Goal: Task Accomplishment & Management: Manage account settings

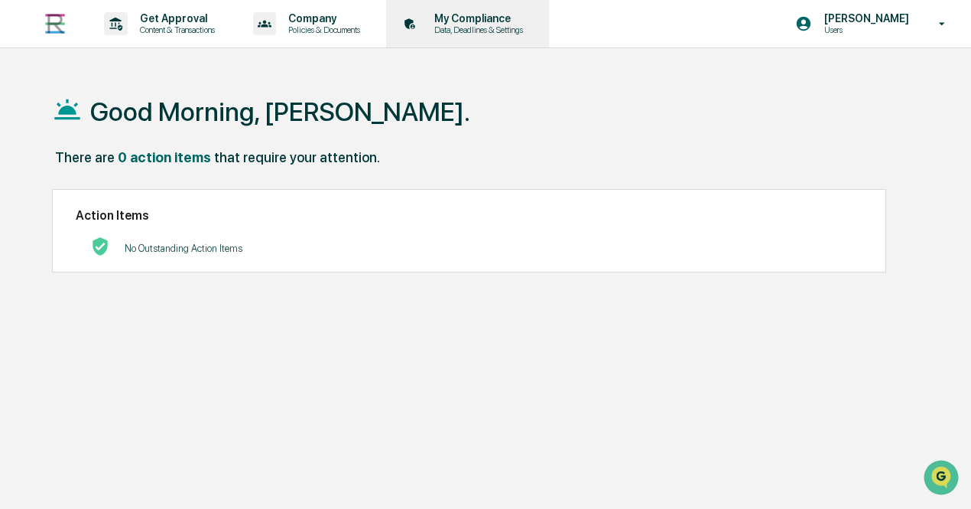
click at [476, 36] on div "My Compliance Data, Deadlines & Settings" at bounding box center [466, 23] width 148 height 47
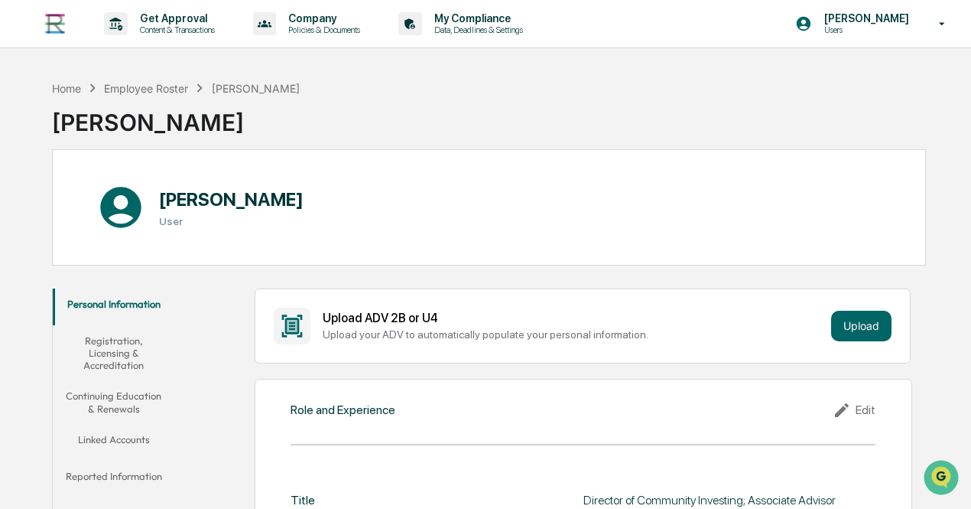
click at [113, 411] on button "Continuing Education & Renewals" at bounding box center [114, 402] width 122 height 44
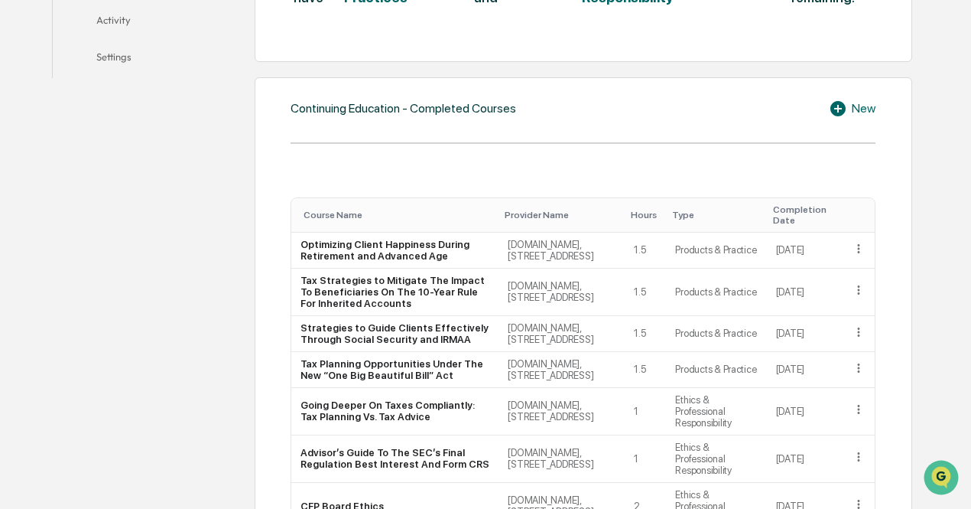
scroll to position [493, 0]
click at [841, 111] on icon at bounding box center [840, 108] width 23 height 18
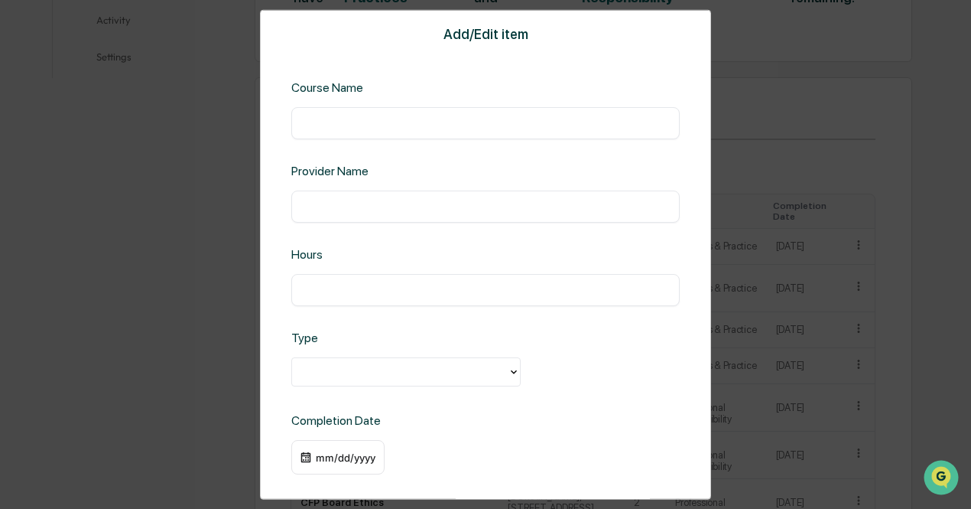
click at [486, 119] on input "text" at bounding box center [486, 122] width 366 height 15
click at [419, 122] on input "text" at bounding box center [486, 122] width 366 height 15
paste input "**********"
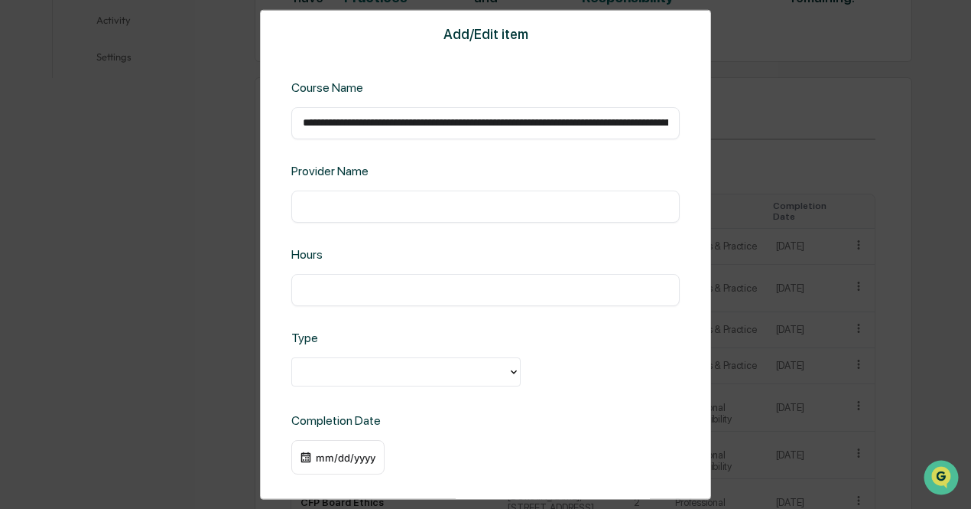
scroll to position [0, 219]
click at [386, 122] on input "**********" at bounding box center [482, 122] width 359 height 15
type input "**********"
click at [332, 207] on input "text" at bounding box center [486, 205] width 366 height 15
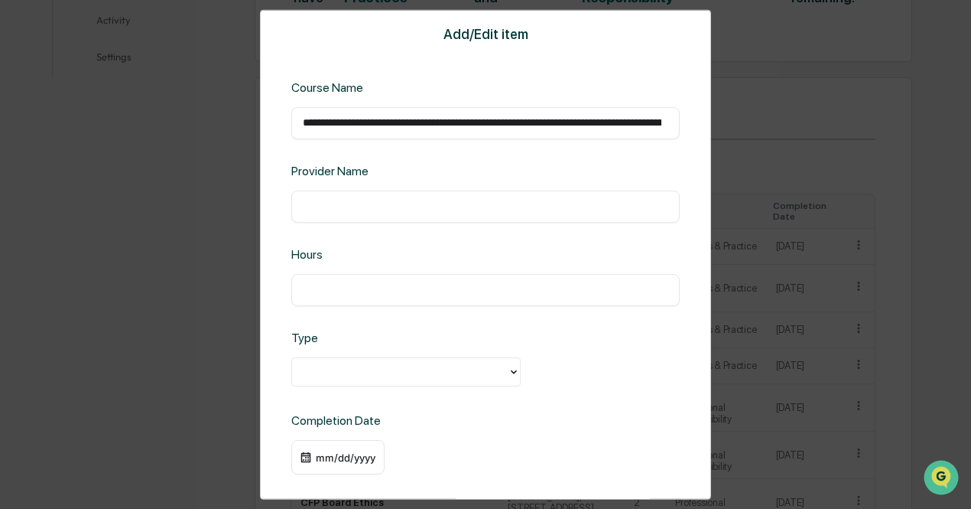
type input "**********"
click at [344, 281] on div "​" at bounding box center [485, 289] width 389 height 32
click at [335, 290] on input "text" at bounding box center [486, 288] width 366 height 15
type input "*"
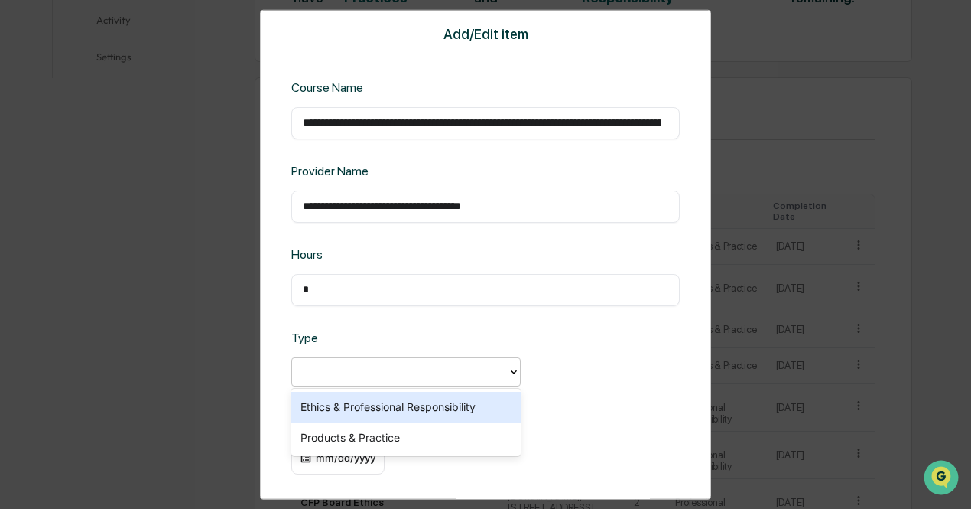
click at [311, 374] on div at bounding box center [400, 372] width 200 height 18
click at [314, 405] on div "Ethics & Professional Responsibility" at bounding box center [405, 407] width 229 height 31
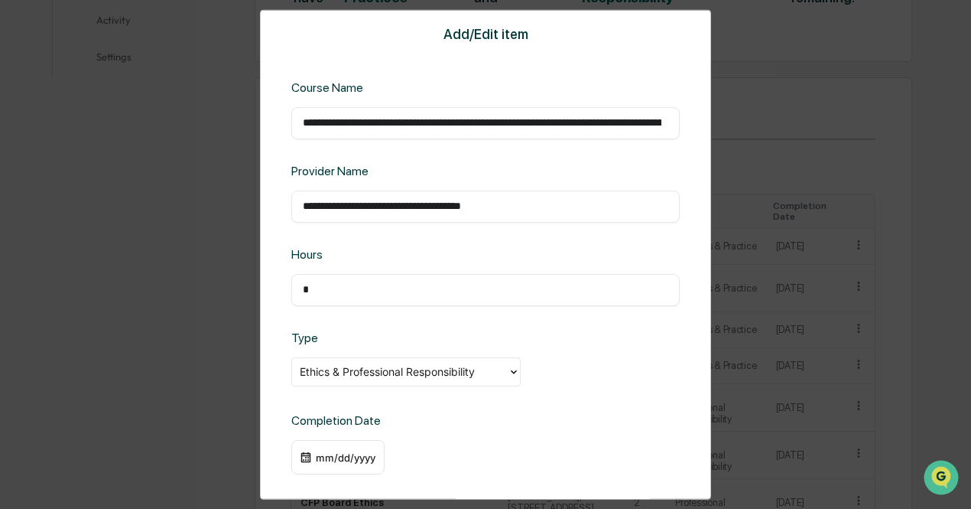
click at [321, 461] on div "mm/dd/yyyy" at bounding box center [345, 457] width 61 height 12
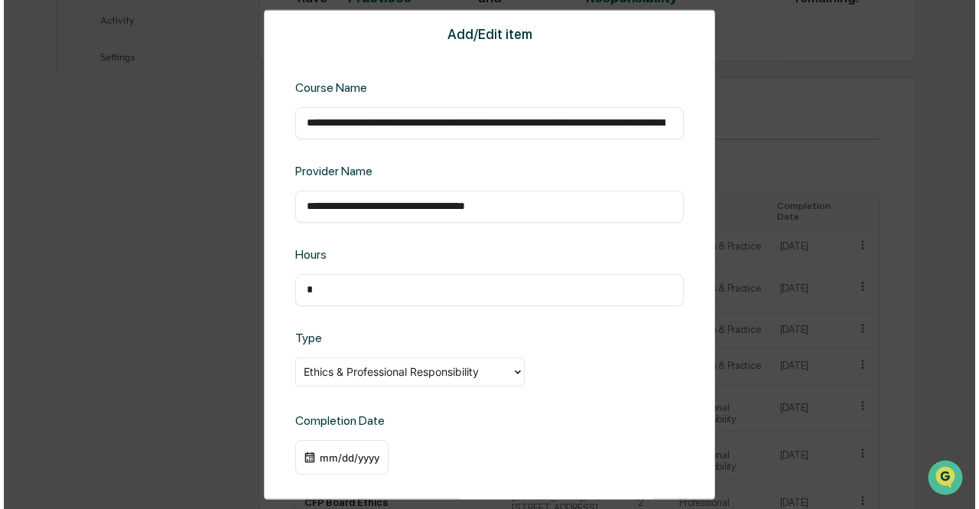
scroll to position [493, 0]
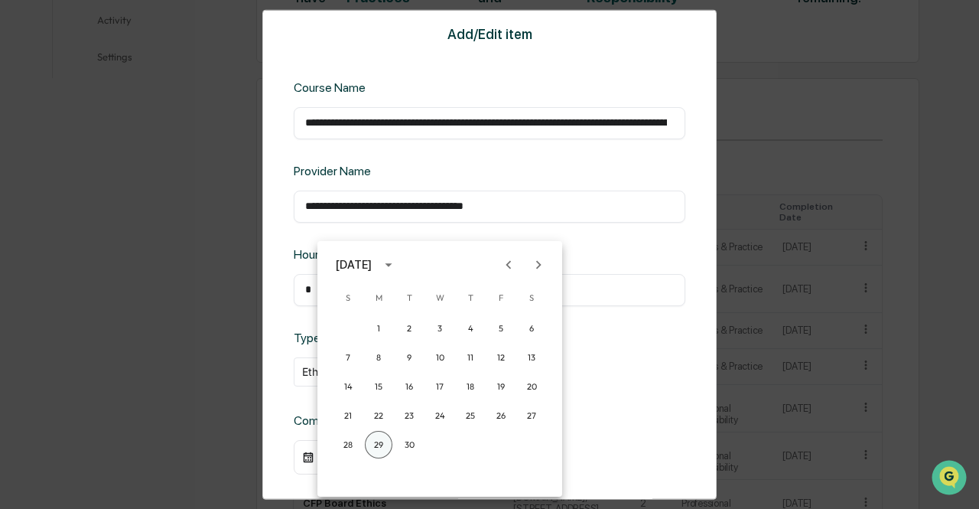
click at [378, 448] on button "29" at bounding box center [379, 445] width 28 height 28
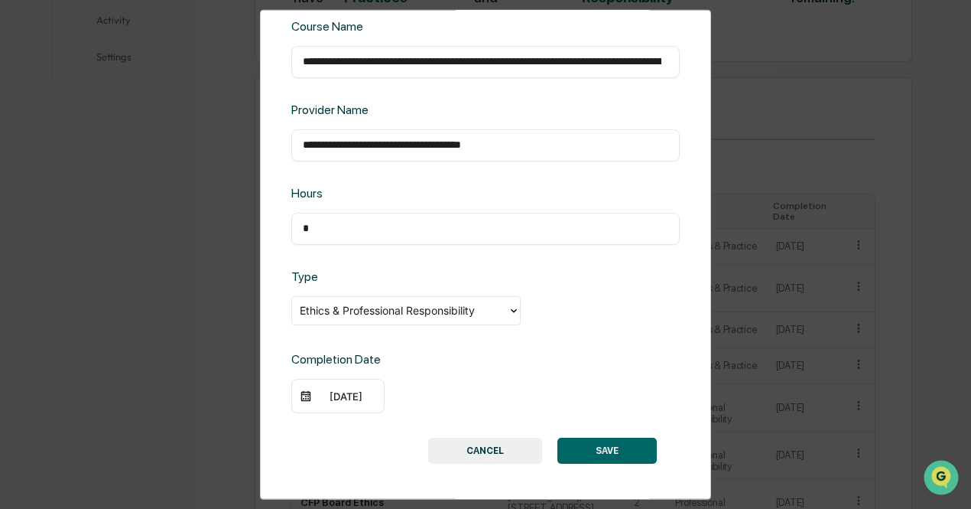
scroll to position [64, 0]
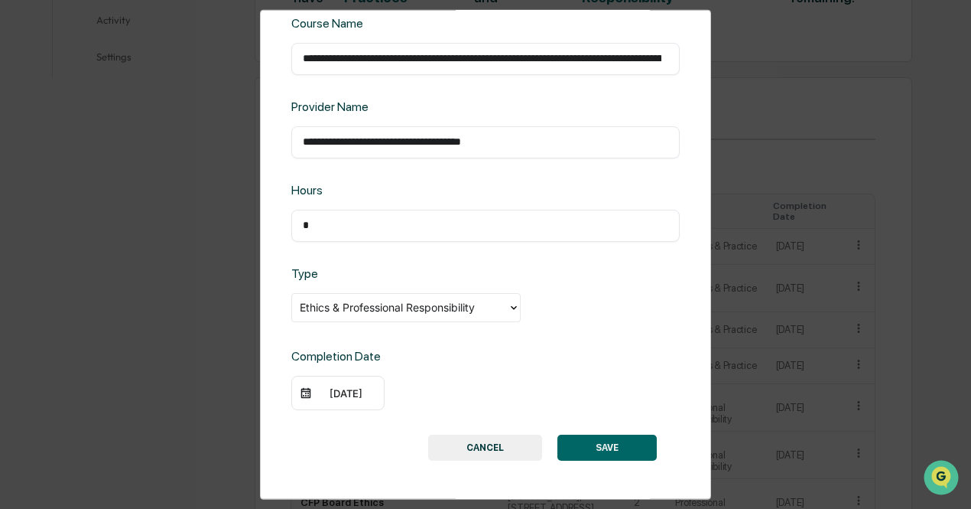
click at [626, 447] on button "SAVE" at bounding box center [607, 447] width 99 height 26
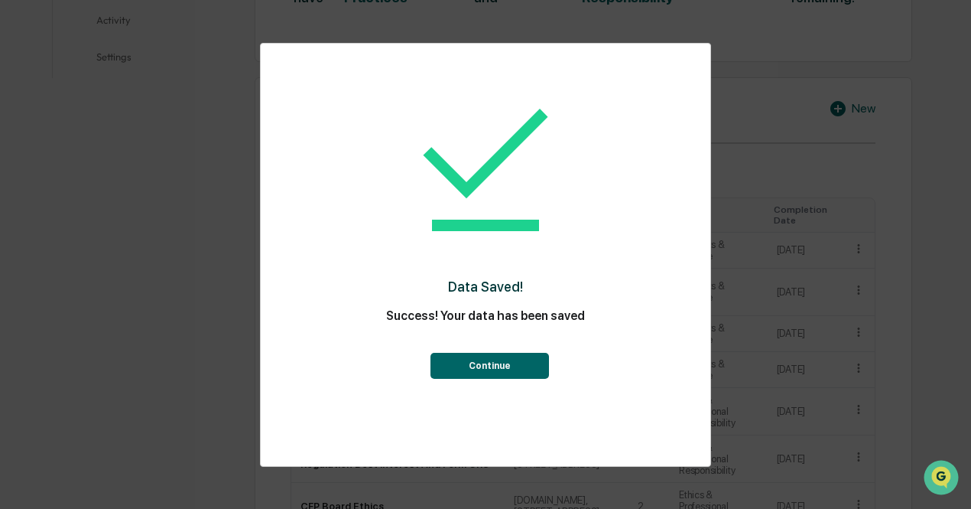
click at [519, 367] on button "Continue" at bounding box center [490, 366] width 119 height 26
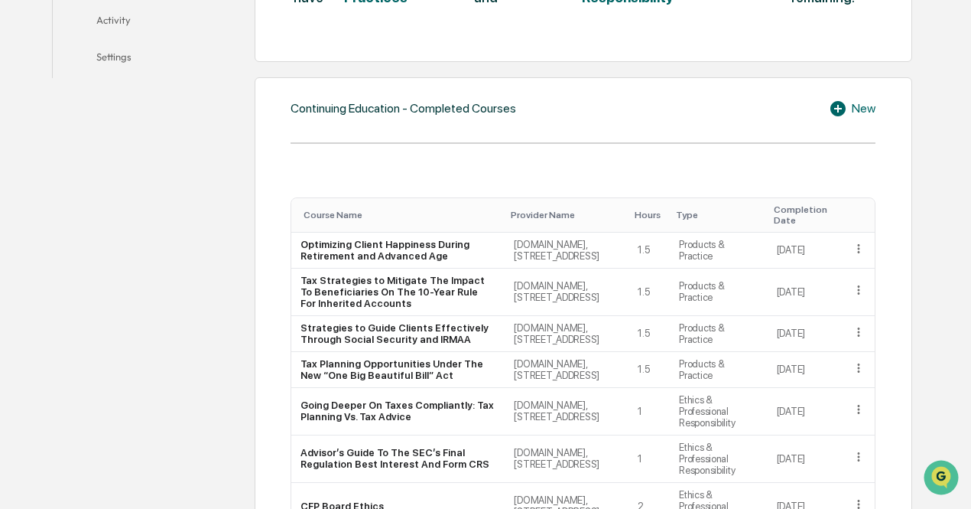
click at [841, 108] on icon at bounding box center [838, 108] width 15 height 15
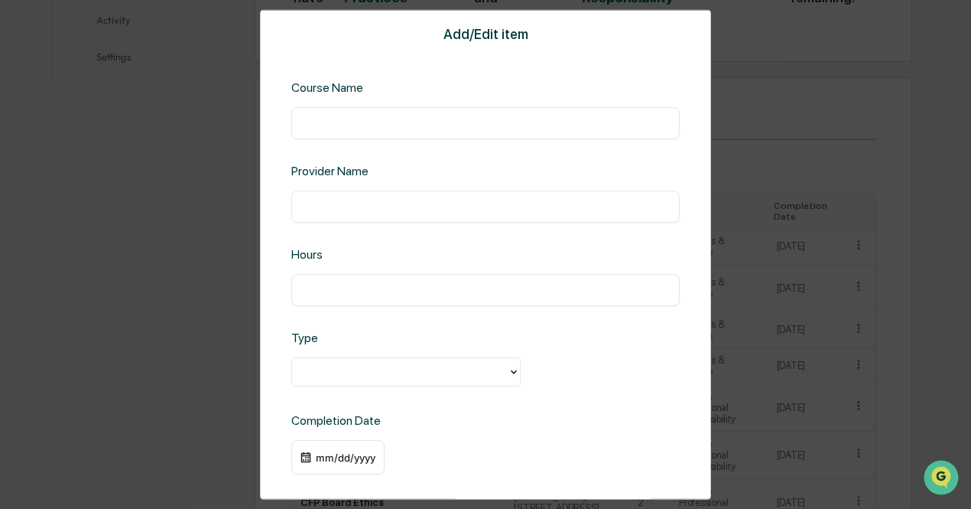
click at [537, 112] on div "​" at bounding box center [485, 122] width 389 height 32
click at [525, 122] on input "text" at bounding box center [486, 122] width 366 height 15
paste input "**********"
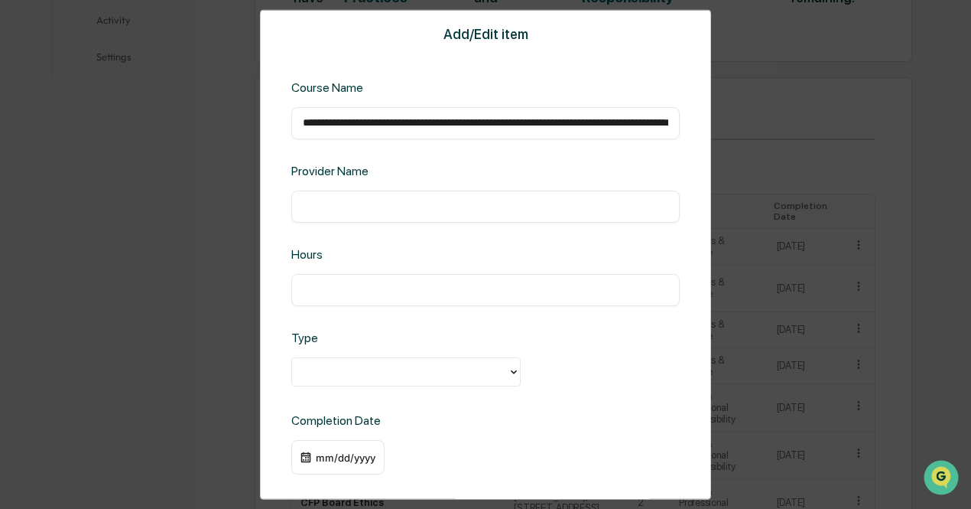
scroll to position [0, 164]
type input "**********"
click at [415, 207] on input "text" at bounding box center [486, 205] width 366 height 15
type input "**********"
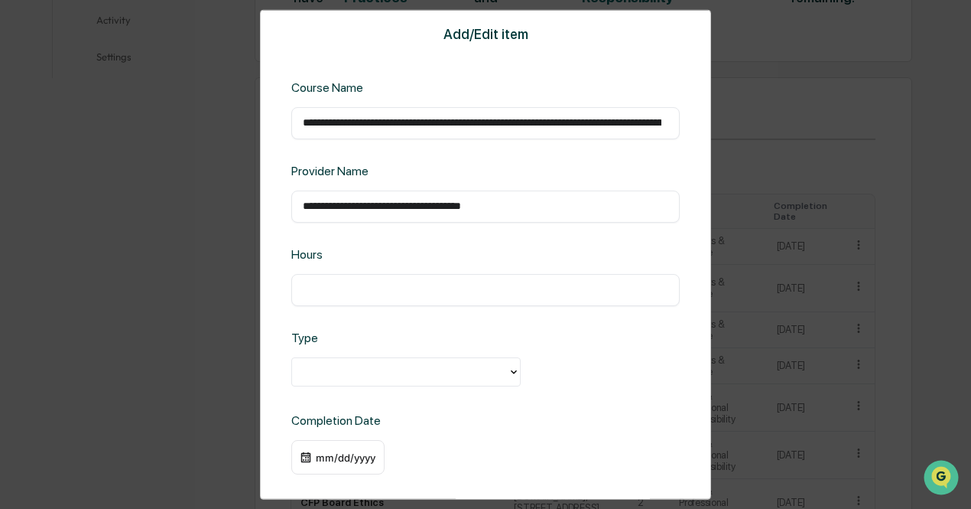
click at [347, 284] on input "text" at bounding box center [486, 288] width 366 height 15
type input "*"
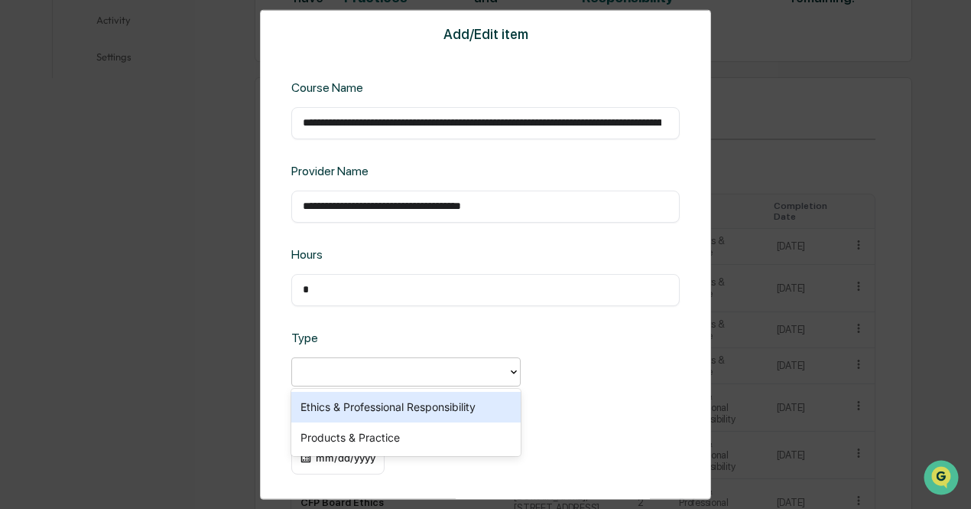
click at [322, 384] on div at bounding box center [405, 371] width 229 height 29
click at [317, 412] on div "Ethics & Professional Responsibility" at bounding box center [405, 407] width 229 height 31
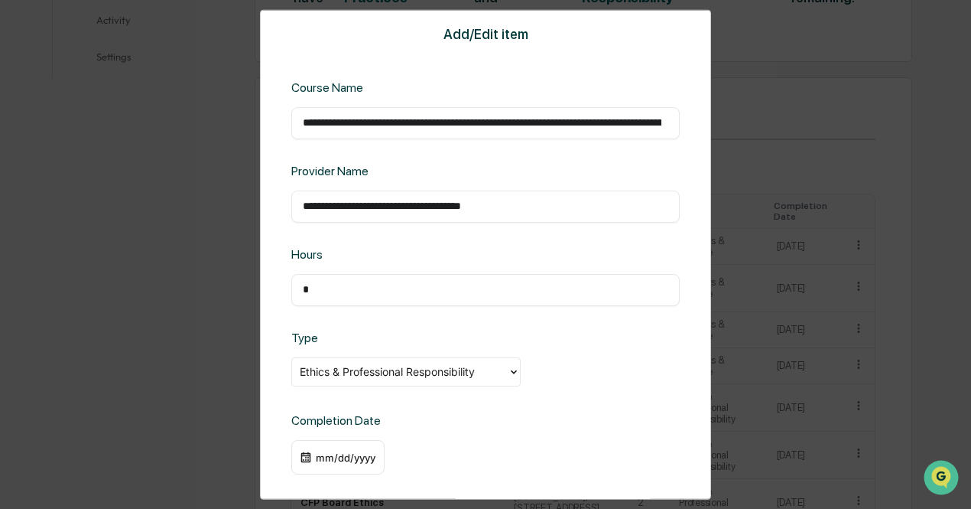
click at [310, 462] on img at bounding box center [306, 457] width 12 height 12
click at [338, 461] on div "mm/dd/yyyy" at bounding box center [345, 457] width 61 height 12
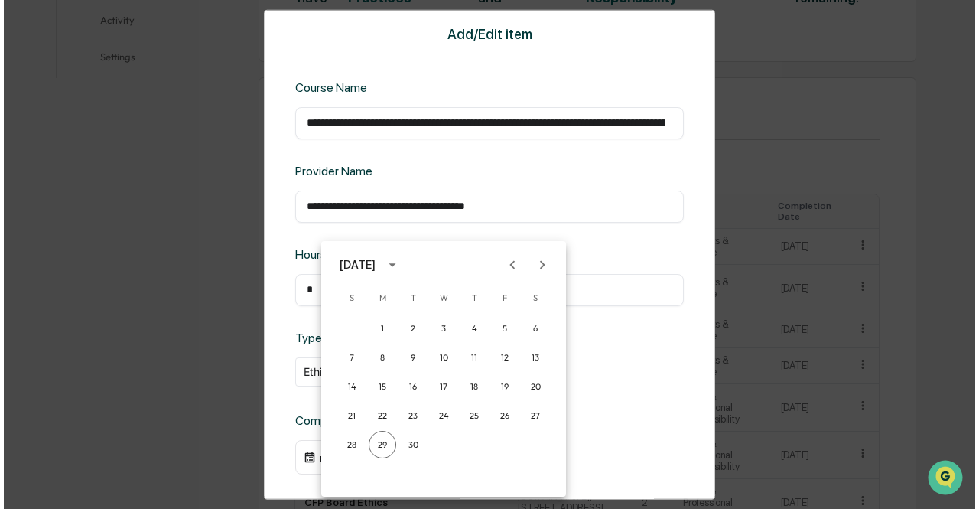
scroll to position [493, 0]
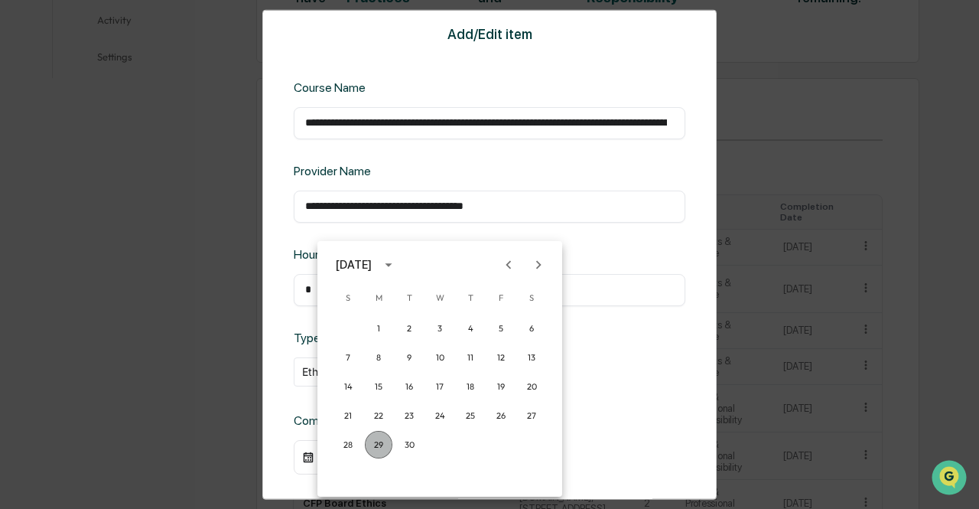
click at [372, 447] on button "29" at bounding box center [379, 445] width 28 height 28
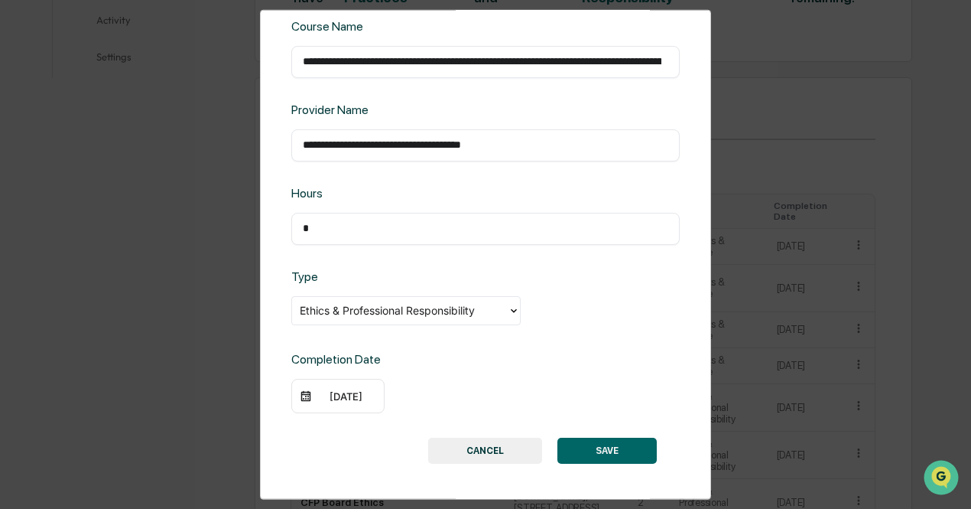
scroll to position [64, 0]
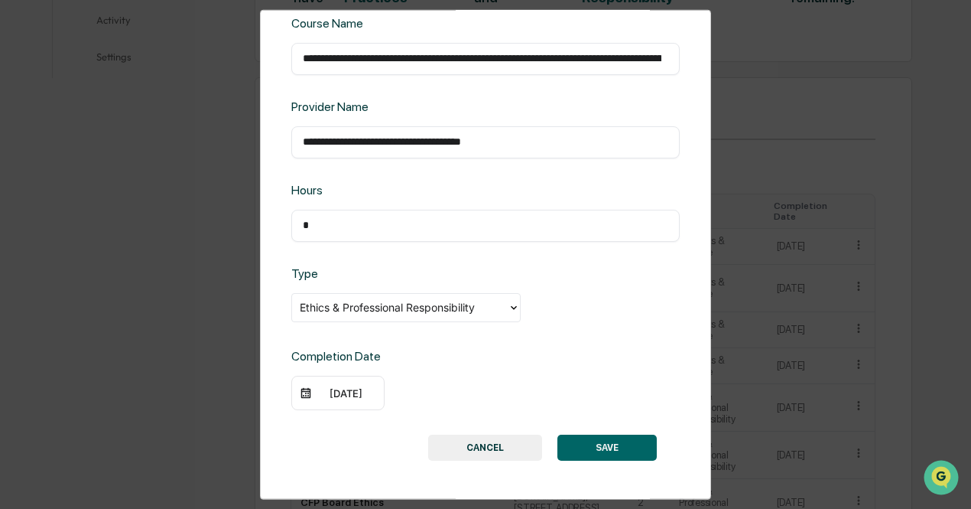
click at [611, 444] on button "SAVE" at bounding box center [607, 447] width 99 height 26
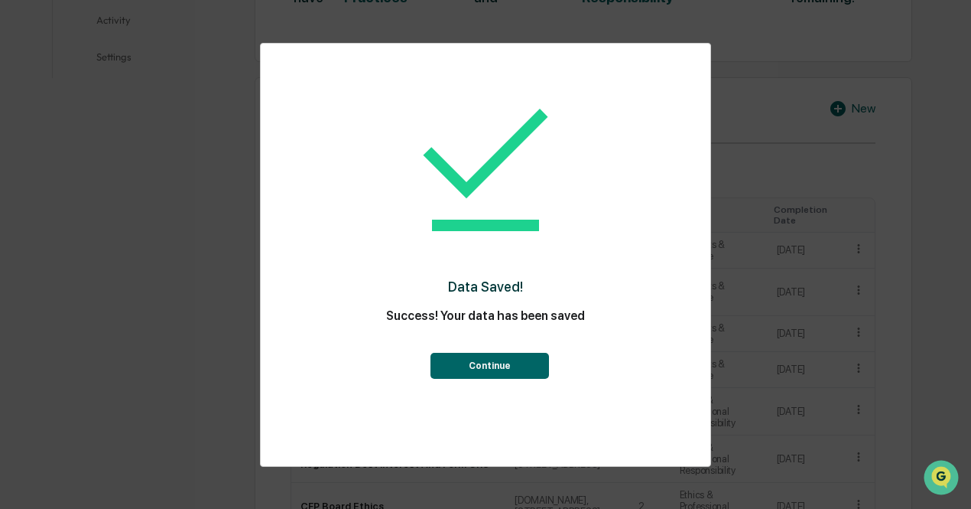
click at [505, 369] on button "Continue" at bounding box center [490, 366] width 119 height 26
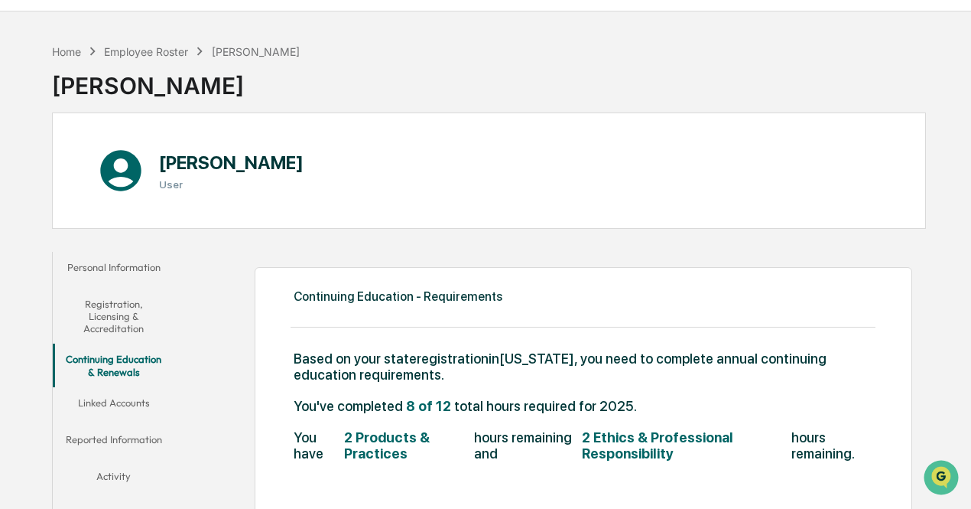
scroll to position [29, 0]
